Goal: Task Accomplishment & Management: Manage account settings

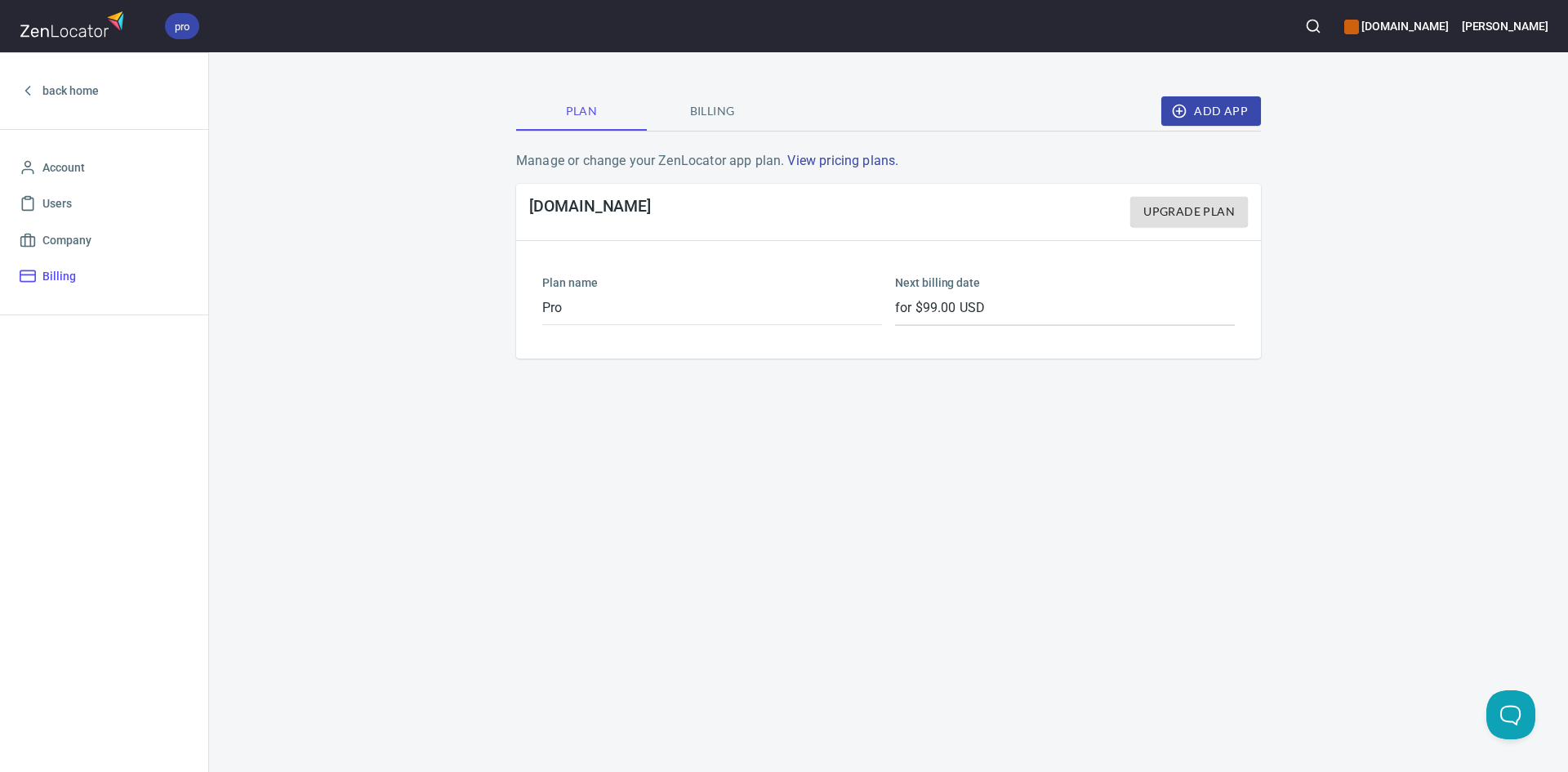
click at [716, 103] on span "Billing" at bounding box center [712, 112] width 111 height 20
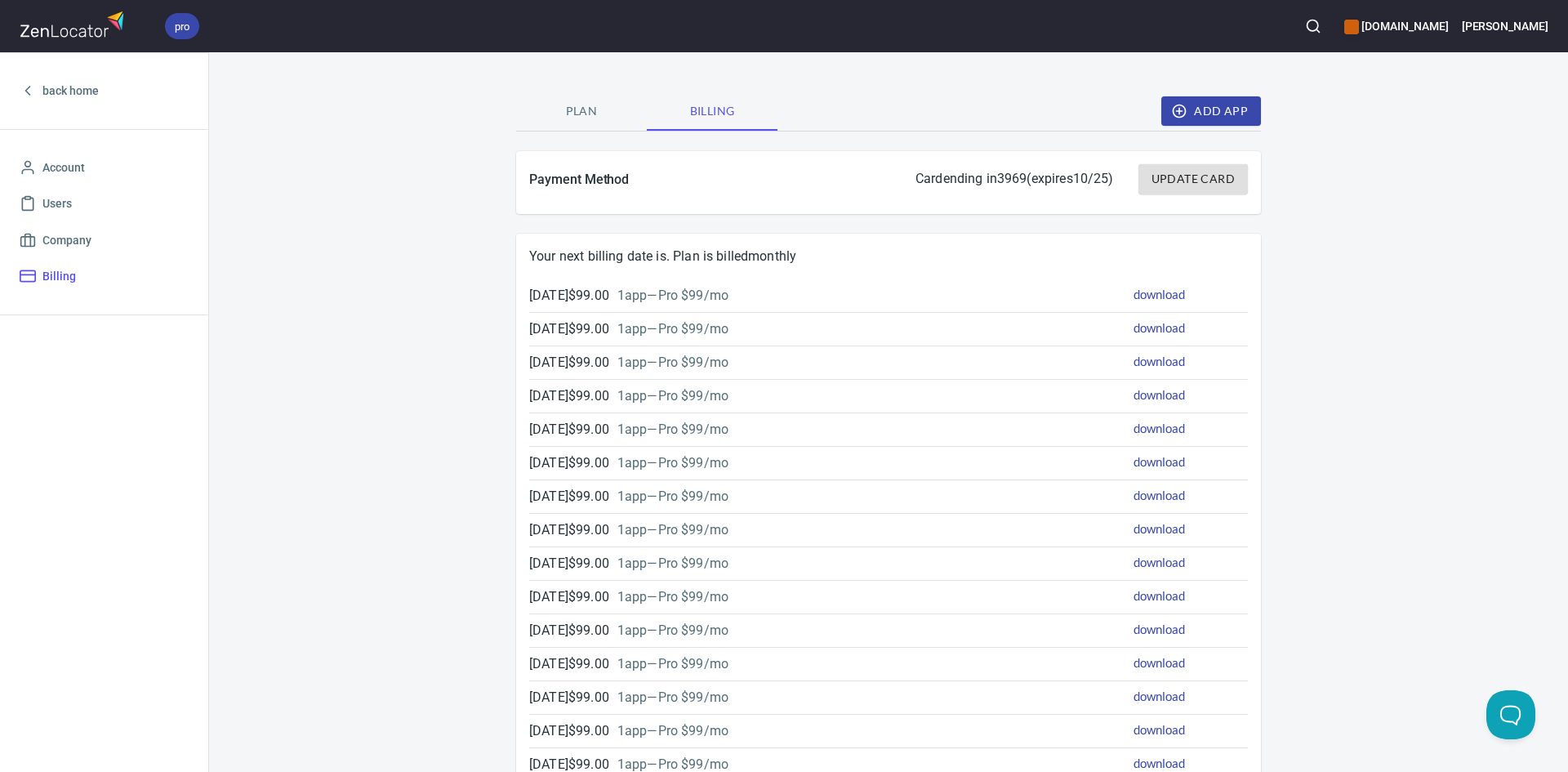
click at [1198, 175] on span "Update Card" at bounding box center [1193, 179] width 83 height 20
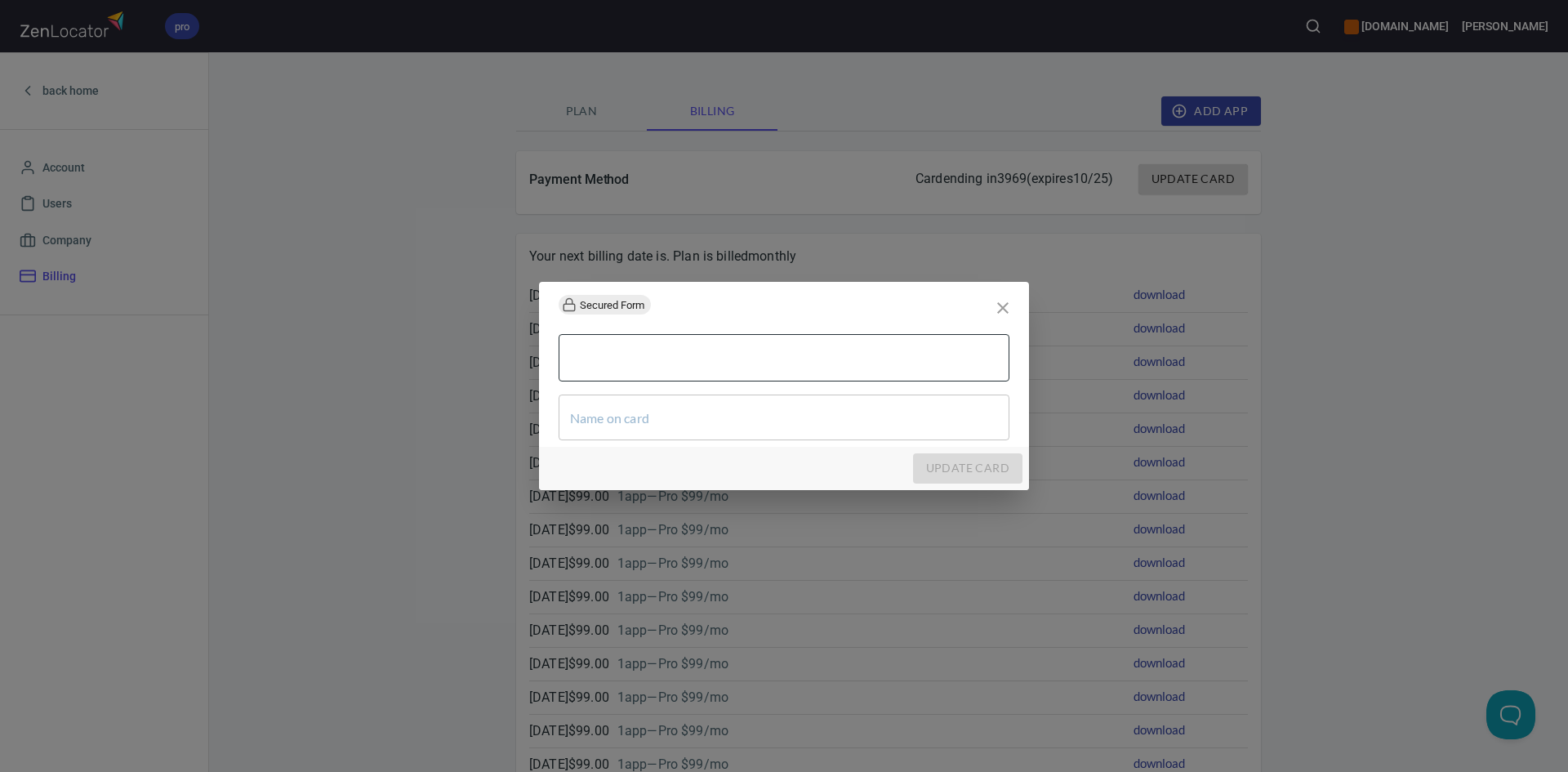
click at [761, 375] on div at bounding box center [784, 358] width 451 height 47
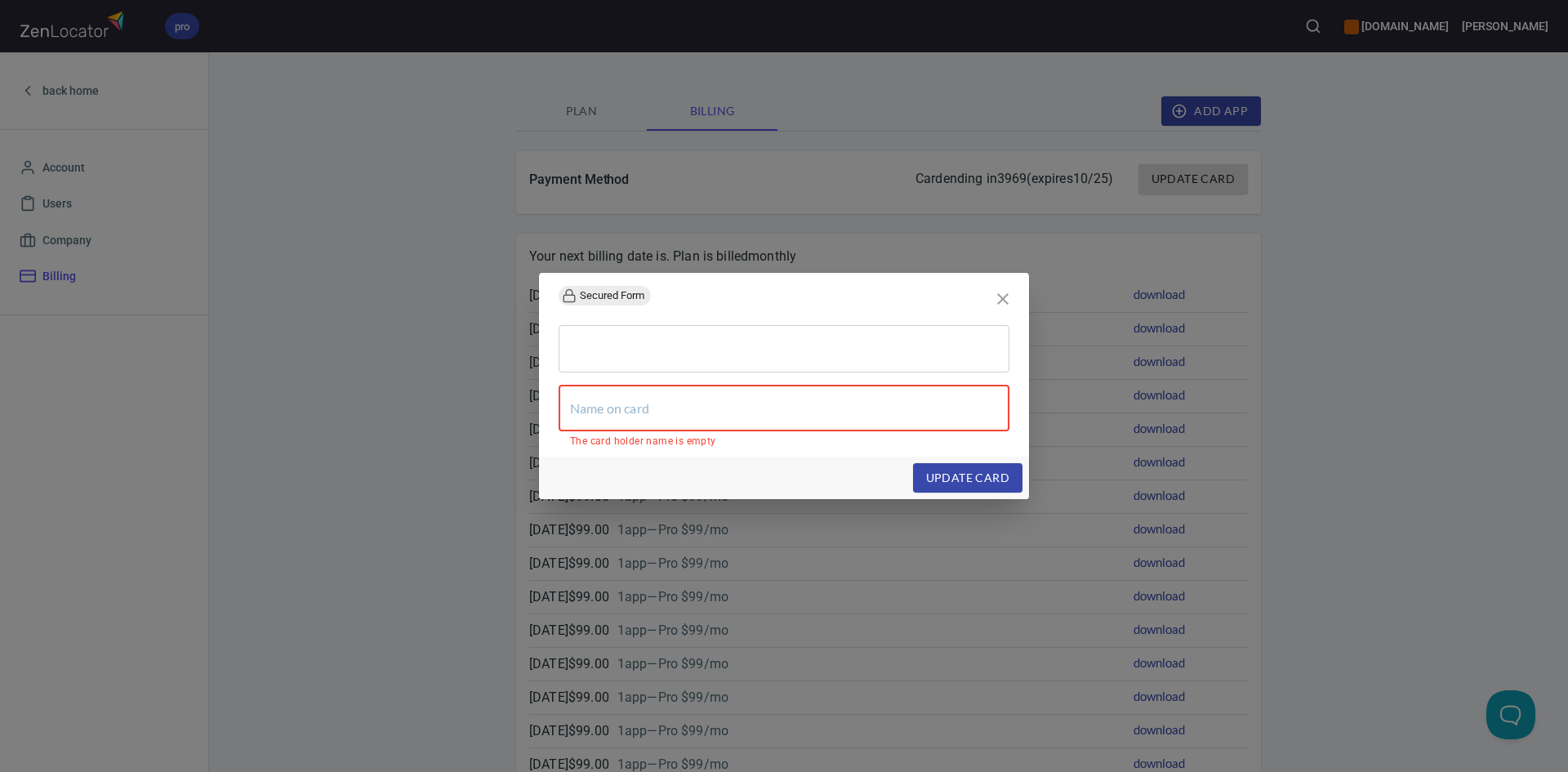
click at [834, 398] on input "text" at bounding box center [784, 408] width 451 height 45
type input "EQUIS ICE CREAM"
type input "E"
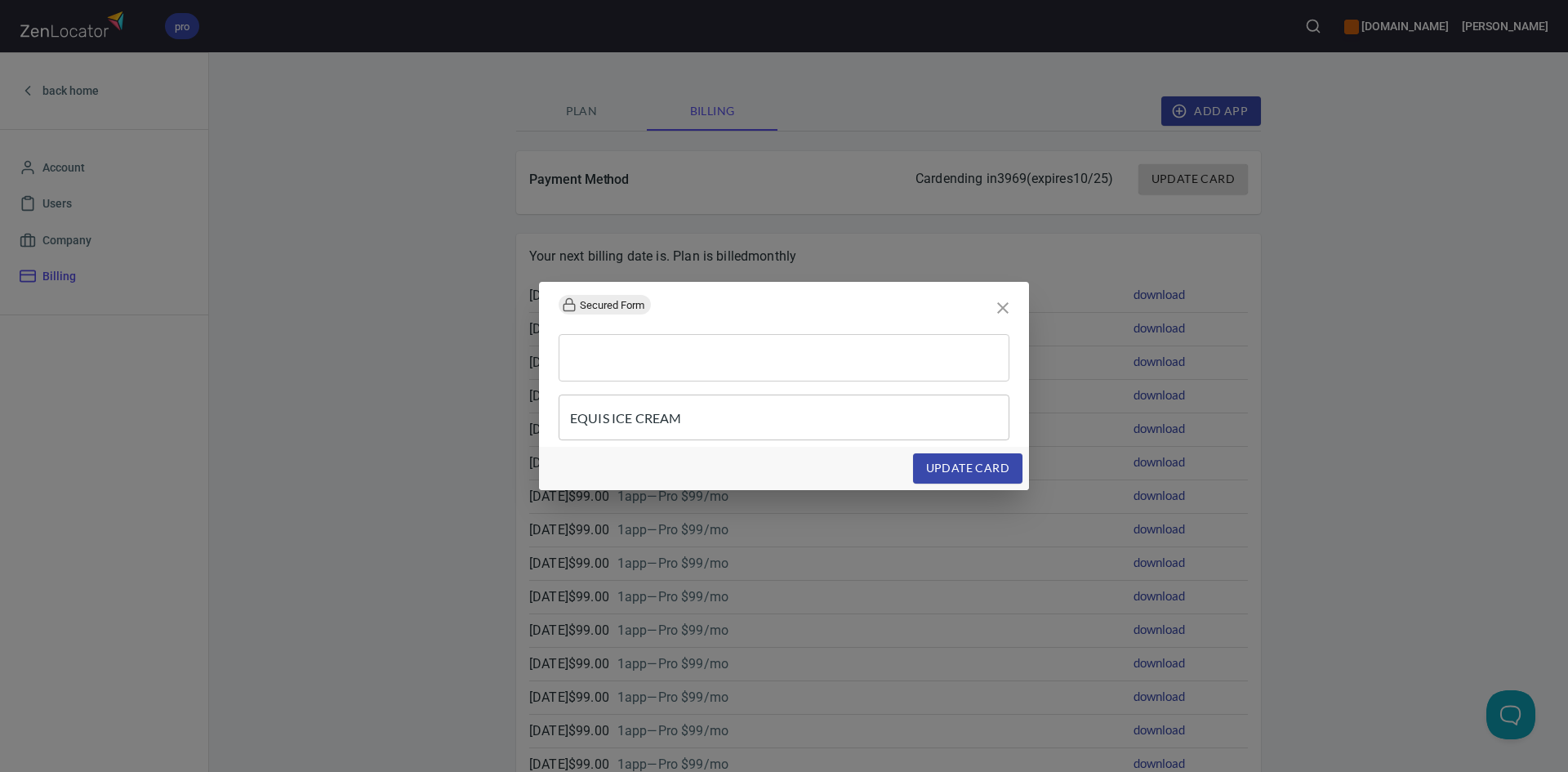
click at [958, 474] on span "update card" at bounding box center [968, 469] width 83 height 20
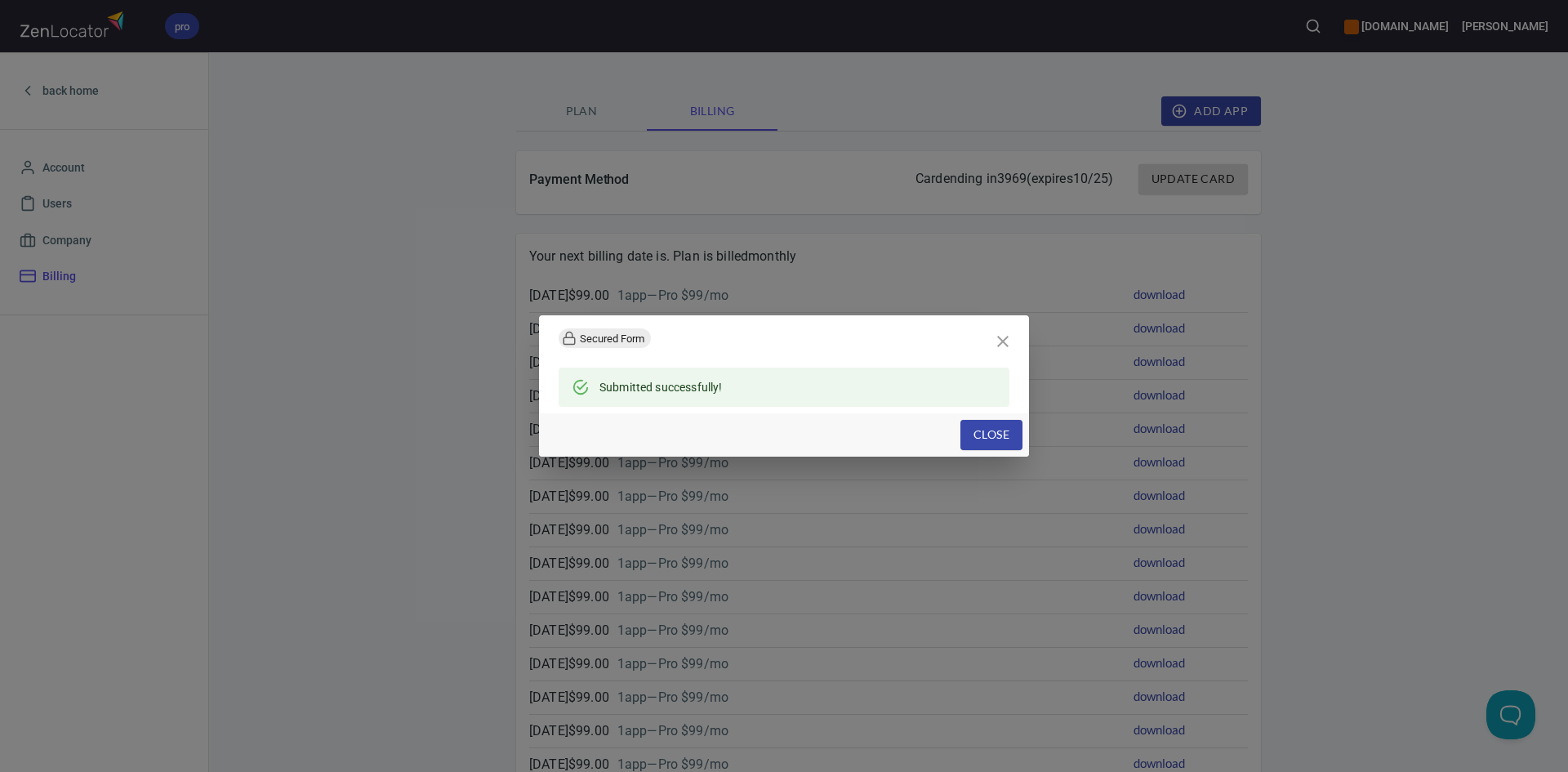
click at [982, 418] on div "Close" at bounding box center [784, 435] width 490 height 44
click at [978, 430] on span "Close" at bounding box center [991, 435] width 36 height 20
